Goal: Book appointment/travel/reservation

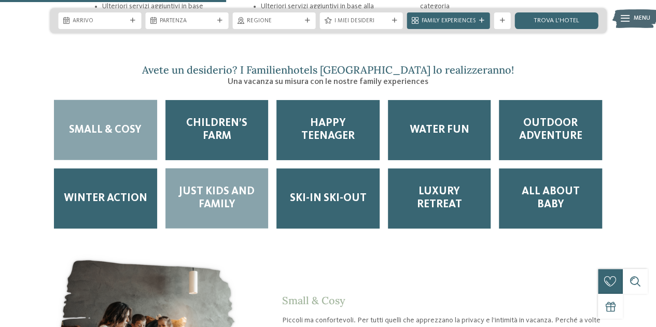
scroll to position [1349, 0]
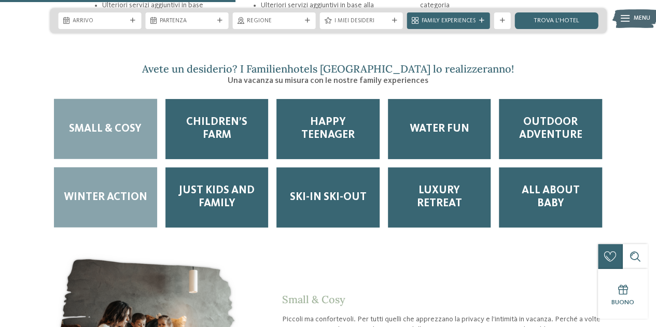
click at [118, 191] on span "Winter Action" at bounding box center [106, 197] width 84 height 13
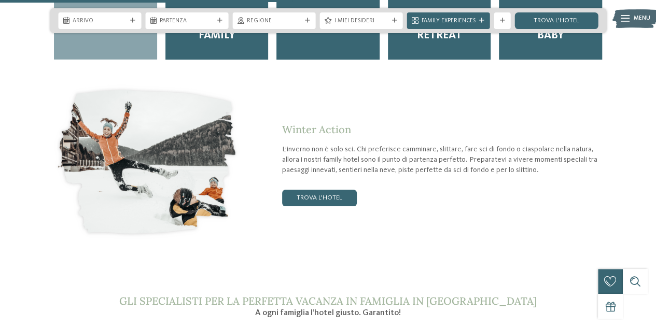
scroll to position [1504, 0]
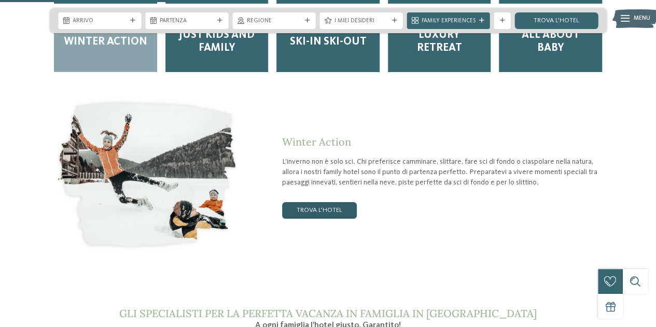
click at [323, 202] on link "trova l’hotel" at bounding box center [319, 210] width 75 height 17
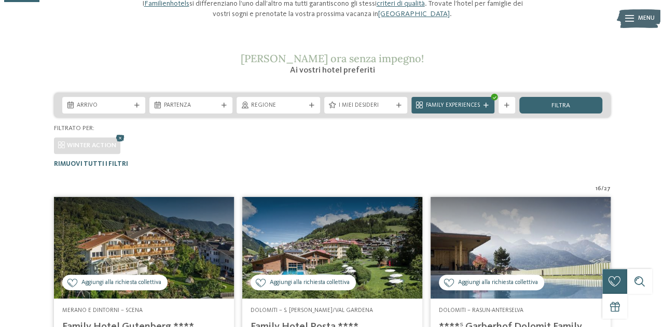
scroll to position [107, 0]
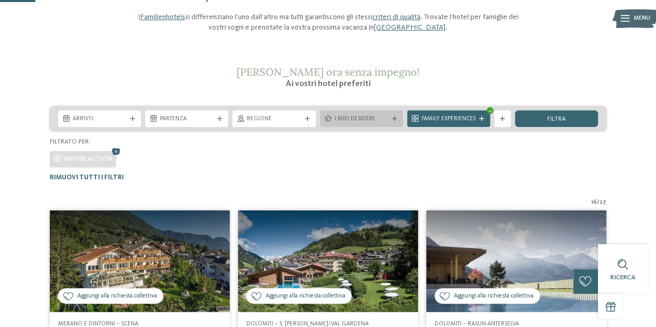
click at [396, 118] on icon at bounding box center [394, 119] width 5 height 5
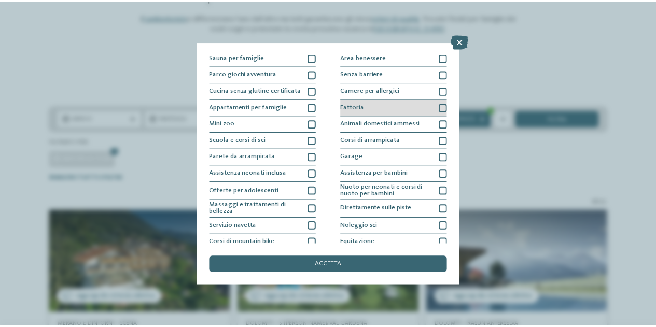
scroll to position [108, 0]
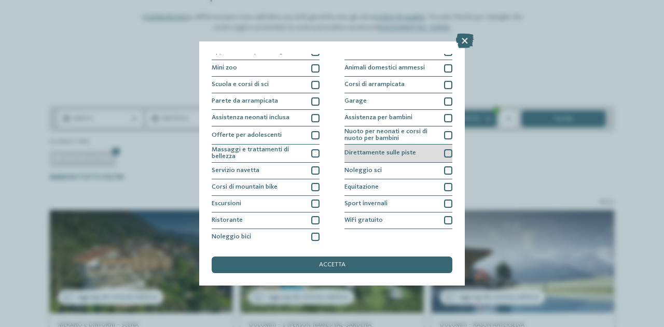
click at [444, 151] on div at bounding box center [448, 153] width 8 height 8
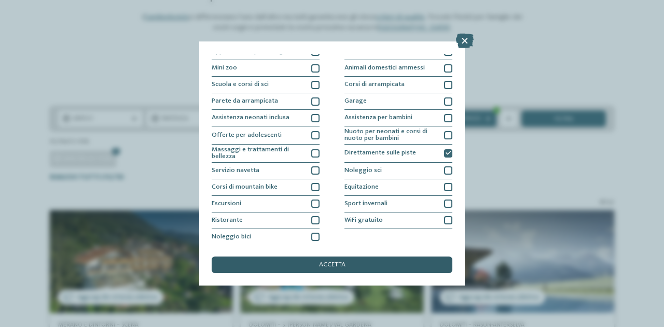
click at [366, 260] on div "accetta" at bounding box center [332, 265] width 241 height 17
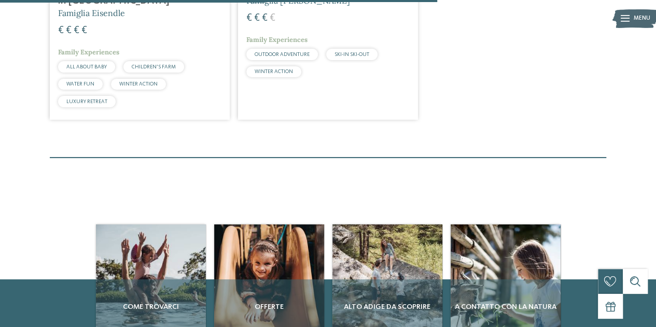
scroll to position [671, 0]
